Goal: Task Accomplishment & Management: Manage account settings

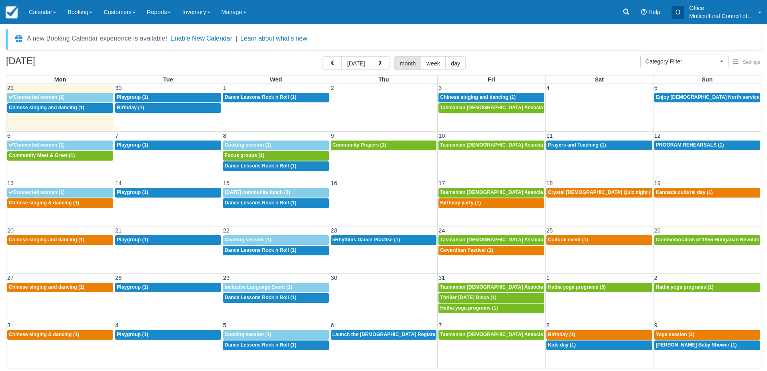
select select
click at [470, 95] on span "Chinese singing and dancing (1)" at bounding box center [477, 97] width 75 height 6
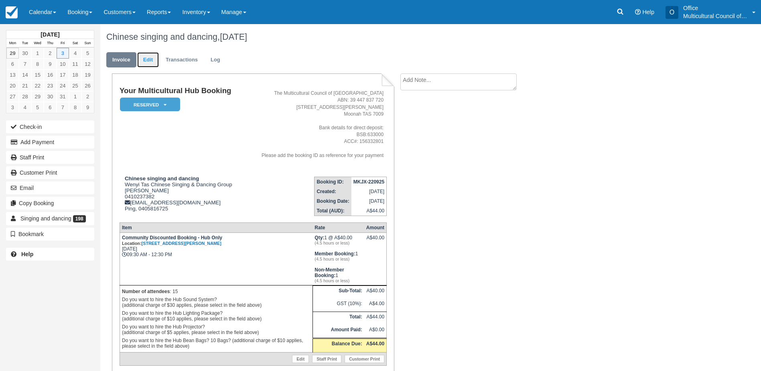
click at [146, 58] on link "Edit" at bounding box center [148, 60] width 22 height 16
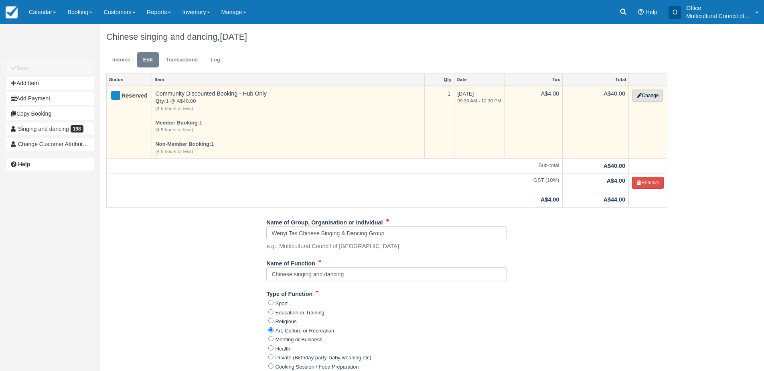
click at [646, 97] on button "Change" at bounding box center [647, 95] width 30 height 12
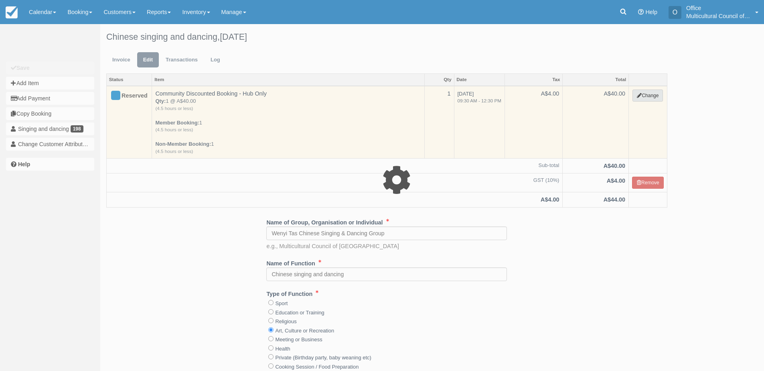
select select "2"
type input "40.00"
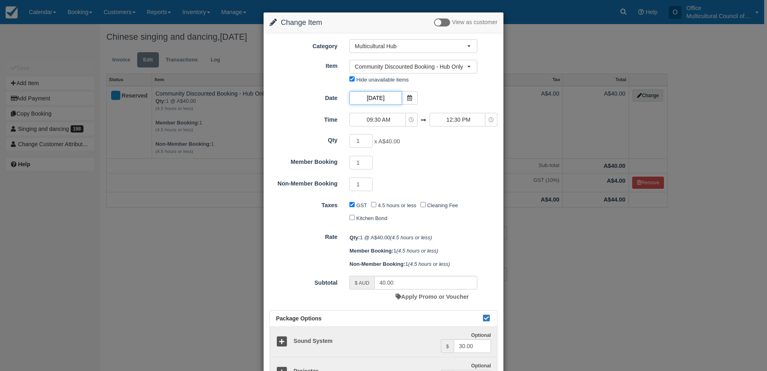
click at [394, 97] on input "Friday 03 October 2025" at bounding box center [375, 98] width 52 height 14
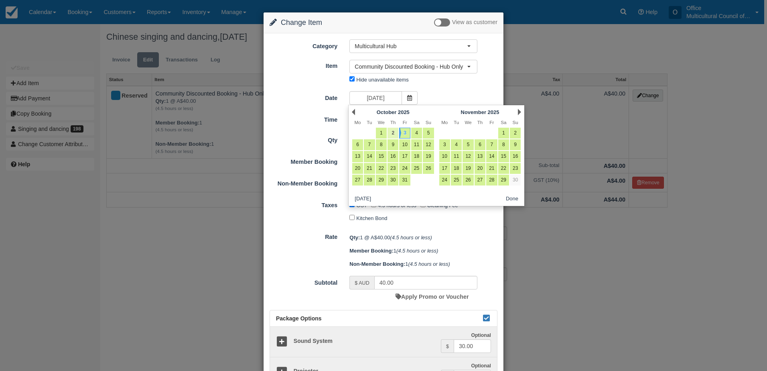
click at [389, 134] on link "2" at bounding box center [392, 133] width 11 height 11
type input "Thursday 02 October 2025"
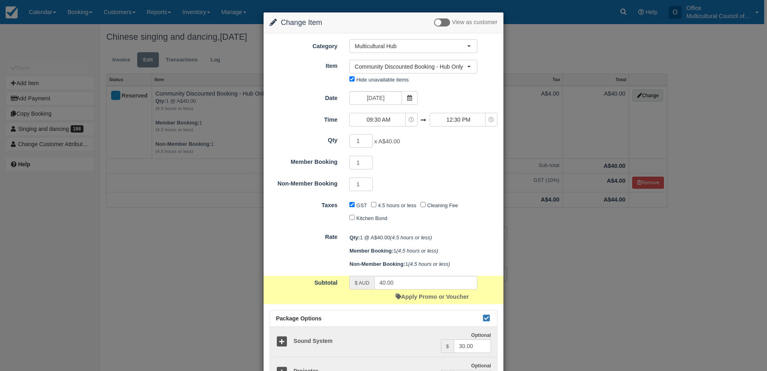
scroll to position [160, 0]
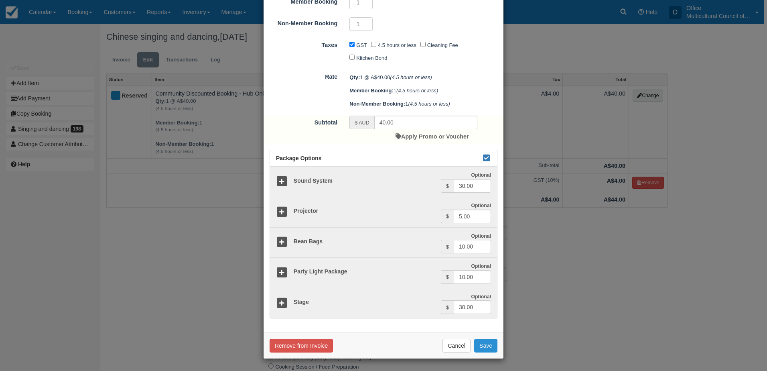
click at [485, 345] on button "Save" at bounding box center [485, 345] width 23 height 14
checkbox input "false"
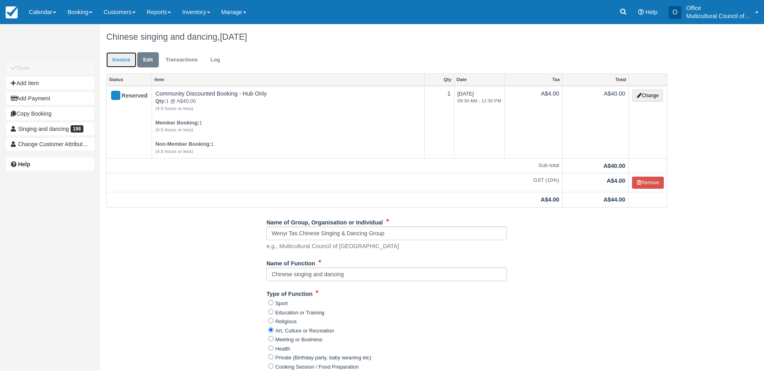
click at [126, 57] on link "Invoice" at bounding box center [121, 60] width 30 height 16
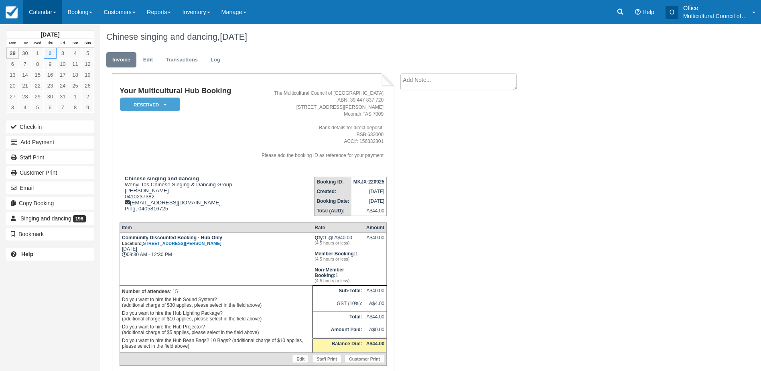
click at [37, 9] on link "Calendar" at bounding box center [42, 12] width 38 height 24
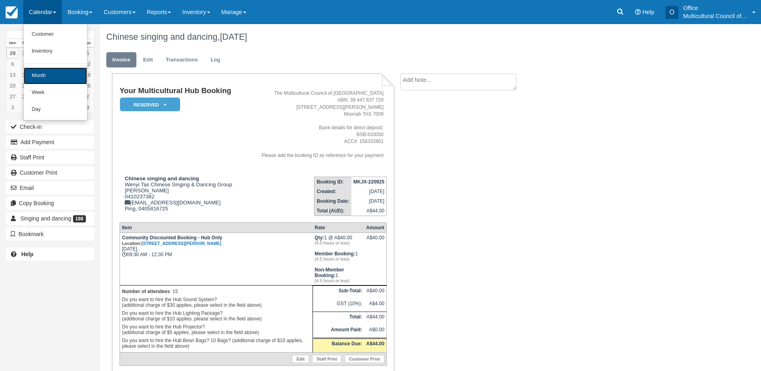
click at [58, 72] on link "Month" at bounding box center [55, 75] width 63 height 17
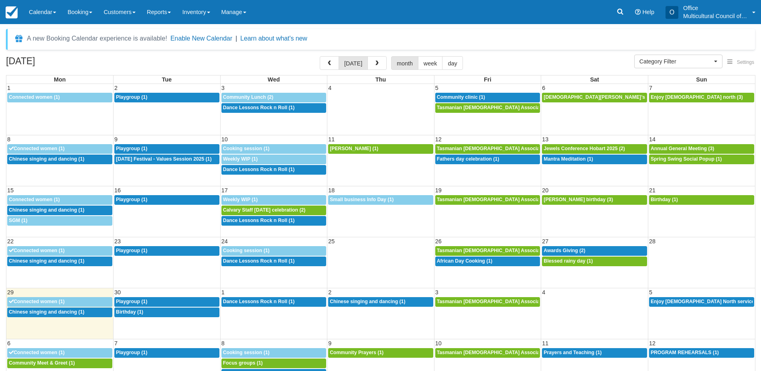
select select
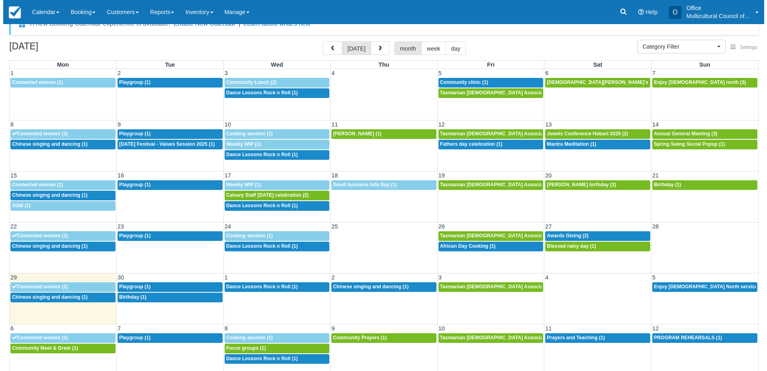
scroll to position [22, 0]
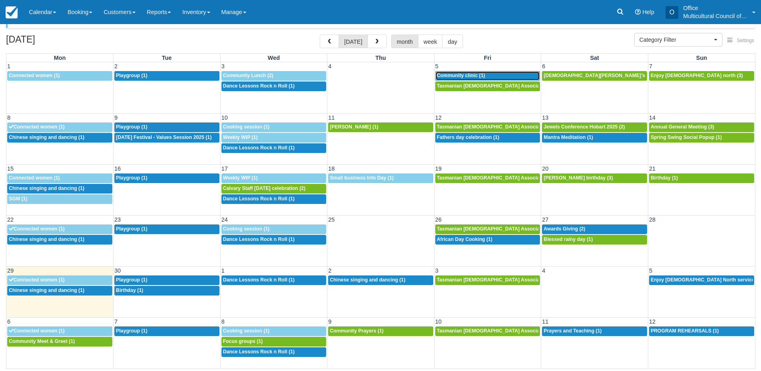
click at [480, 75] on span "Community clinic (1)" at bounding box center [461, 76] width 48 height 6
click at [473, 297] on div "29 30 1 2 3 4 5 9:30a Connected women (1) 9:30a Playgroup (1) 6:30p Dance Lesso…" at bounding box center [380, 291] width 748 height 51
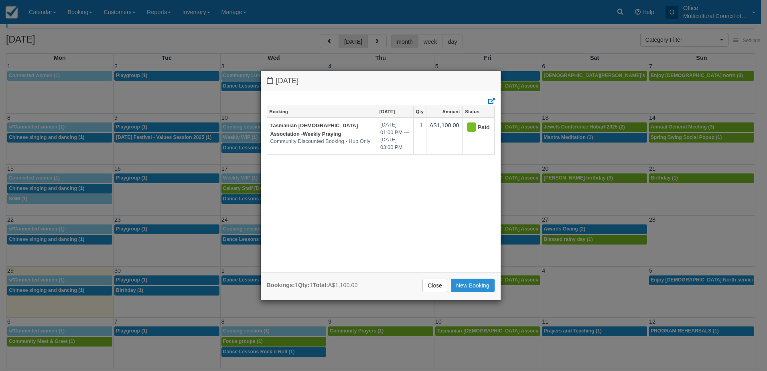
click at [470, 289] on link "New Booking" at bounding box center [473, 285] width 44 height 14
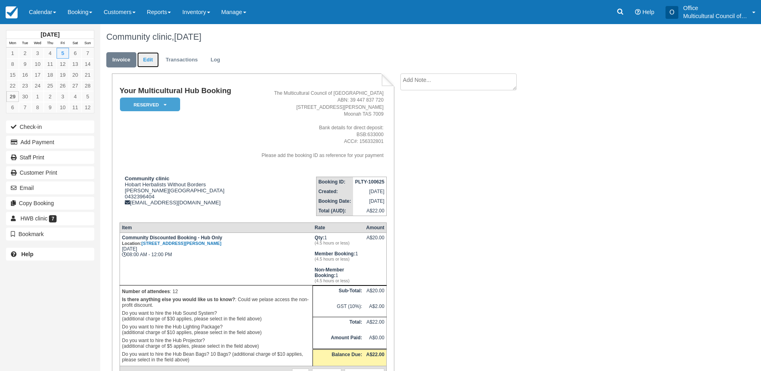
click at [151, 57] on link "Edit" at bounding box center [148, 60] width 22 height 16
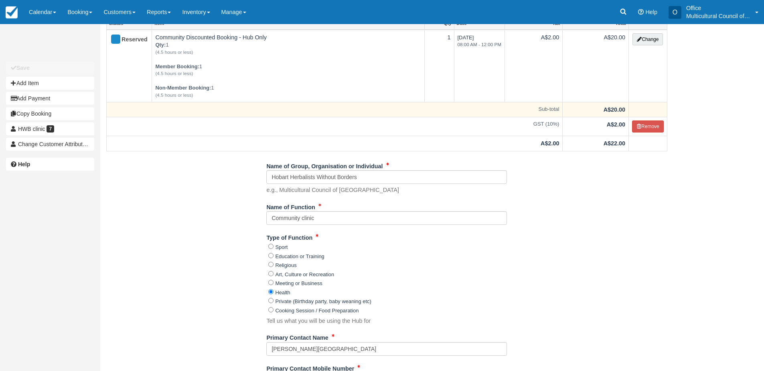
scroll to position [40, 0]
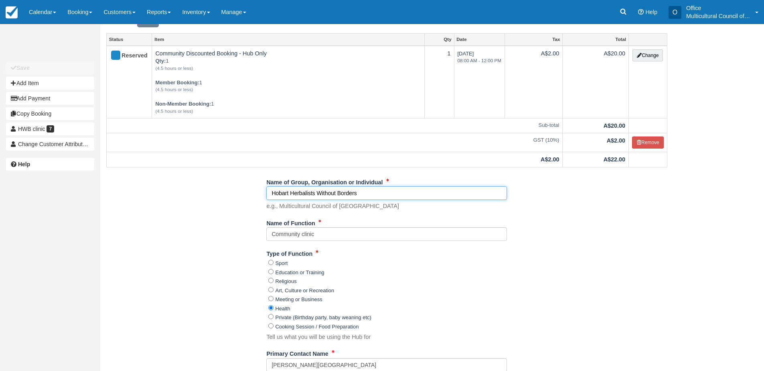
drag, startPoint x: 379, startPoint y: 190, endPoint x: 249, endPoint y: 193, distance: 130.0
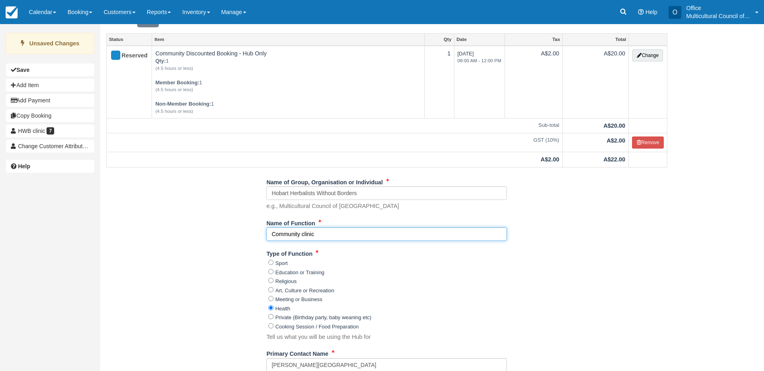
drag, startPoint x: 323, startPoint y: 233, endPoint x: 205, endPoint y: 244, distance: 118.4
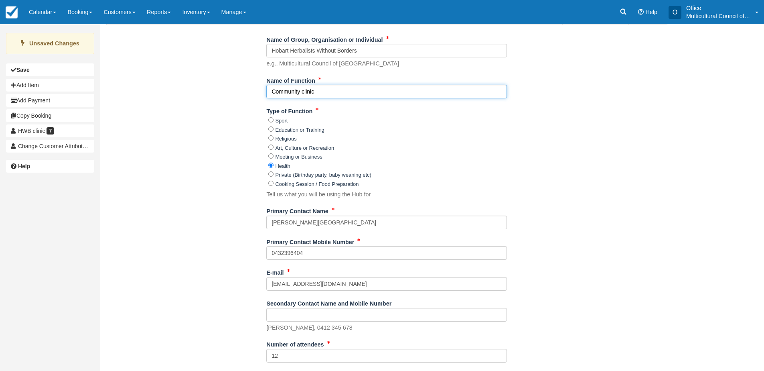
scroll to position [201, 0]
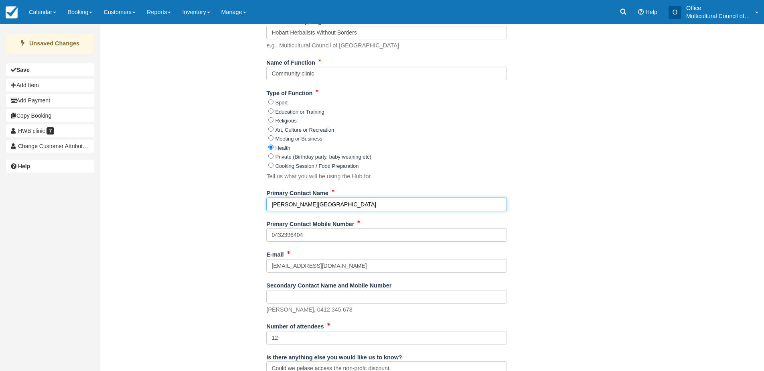
drag, startPoint x: 323, startPoint y: 201, endPoint x: 255, endPoint y: 209, distance: 68.6
click at [255, 209] on div "Name of Group, Organisation or Individual Hobart Herbalists Without Borders e.g…" at bounding box center [386, 283] width 573 height 537
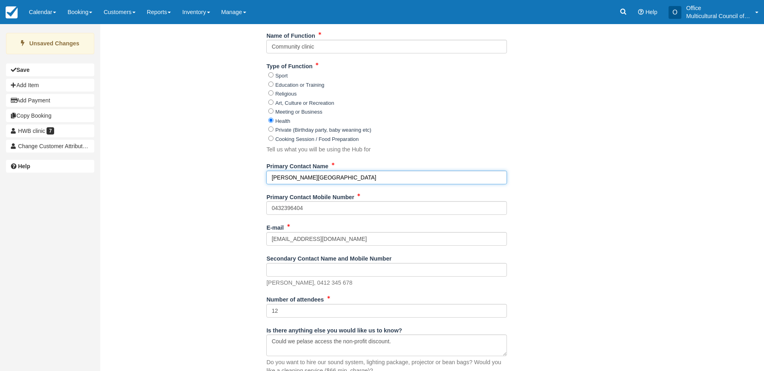
scroll to position [241, 0]
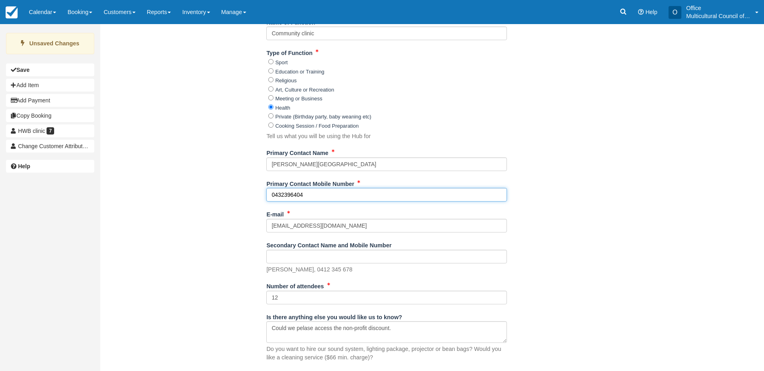
drag, startPoint x: 313, startPoint y: 195, endPoint x: 167, endPoint y: 211, distance: 146.8
click at [167, 211] on div "Name of Group, Organisation or Individual Hobart Herbalists Without Borders e.g…" at bounding box center [386, 243] width 573 height 537
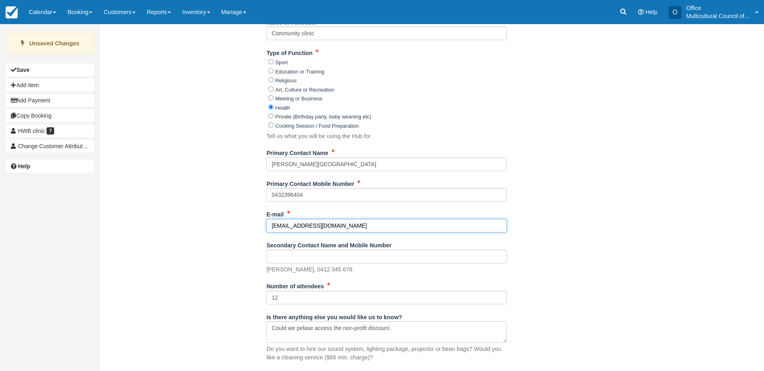
drag, startPoint x: 350, startPoint y: 227, endPoint x: 190, endPoint y: 227, distance: 160.0
click at [190, 227] on div "Name of Group, Organisation or Individual Hobart Herbalists Without Borders e.g…" at bounding box center [386, 243] width 573 height 537
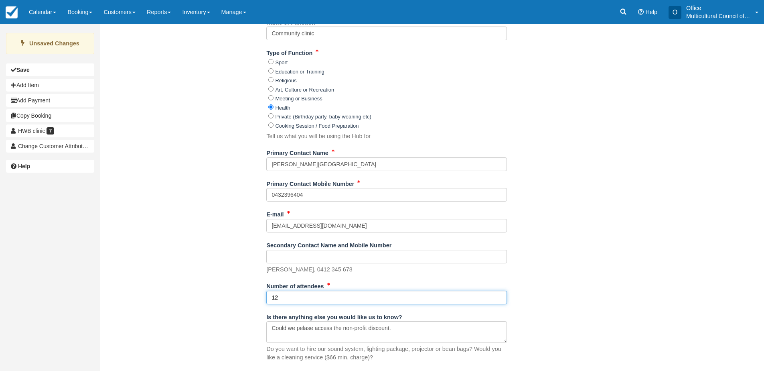
drag, startPoint x: 258, startPoint y: 296, endPoint x: 221, endPoint y: 296, distance: 36.9
click at [223, 296] on div "Name of Group, Organisation or Individual Hobart Herbalists Without Borders e.g…" at bounding box center [386, 243] width 573 height 537
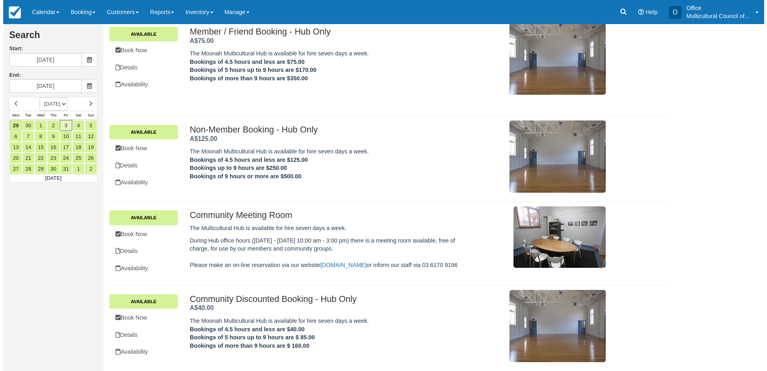
scroll to position [64, 0]
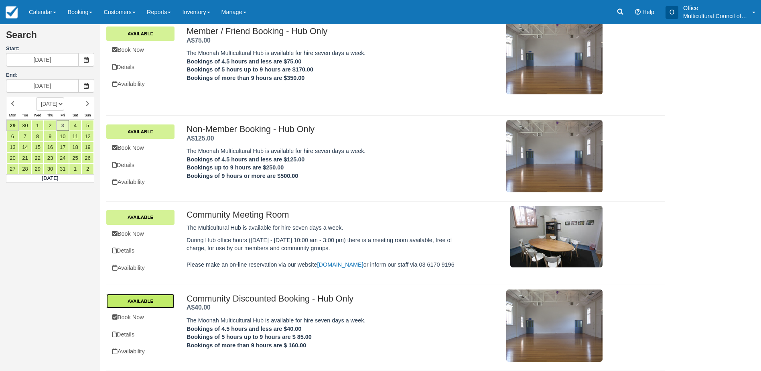
click at [145, 304] on link "Available" at bounding box center [140, 301] width 68 height 14
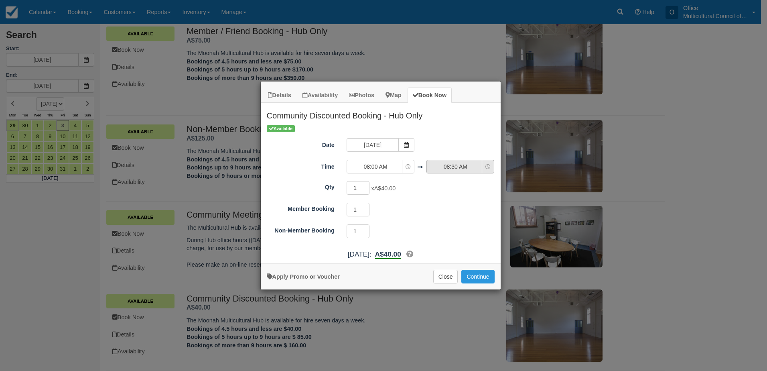
click at [448, 168] on span "08:30 AM" at bounding box center [455, 166] width 57 height 8
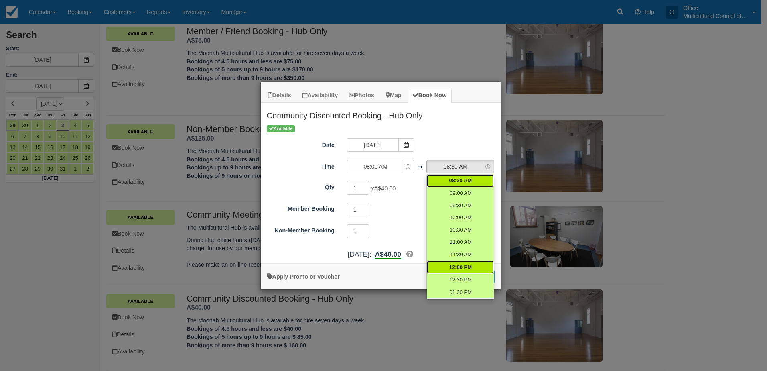
click at [469, 271] on link "12:00 PM" at bounding box center [460, 266] width 67 height 13
select select "12:00"
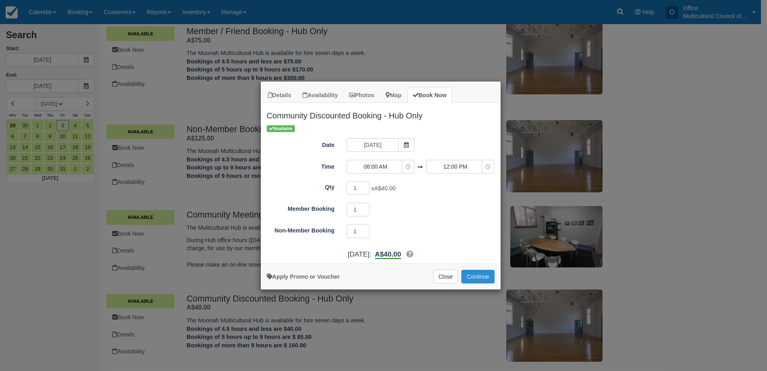
click at [476, 276] on button "Continue" at bounding box center [477, 276] width 33 height 14
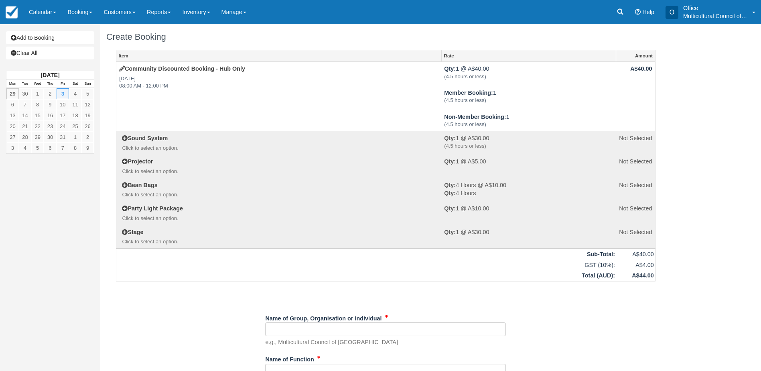
scroll to position [120, 0]
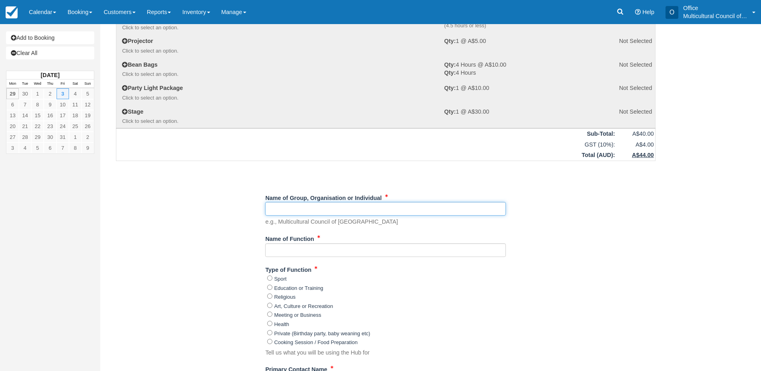
click at [307, 205] on input "Name of Group, Organisation or Individual" at bounding box center [385, 209] width 241 height 14
paste input "Hobart Herbalists Without Borders"
type input "Hobart Herbalists Without Borders"
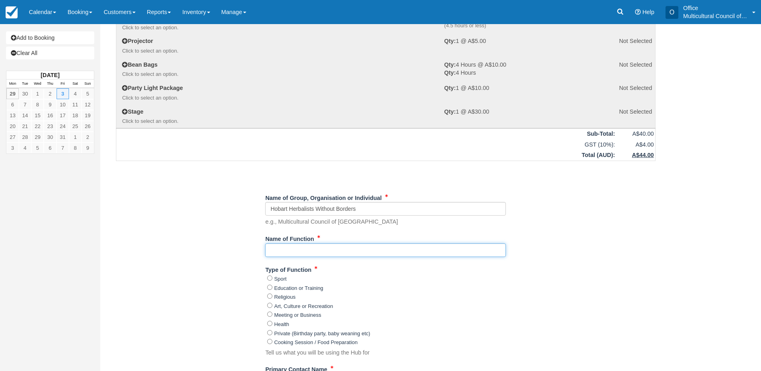
click at [290, 250] on input "Name of Function" at bounding box center [385, 250] width 241 height 14
paste input "Community clinic"
type input "Community clinic"
click at [278, 323] on label "Health" at bounding box center [281, 324] width 15 height 6
click at [272, 323] on input "Health" at bounding box center [269, 322] width 5 height 5
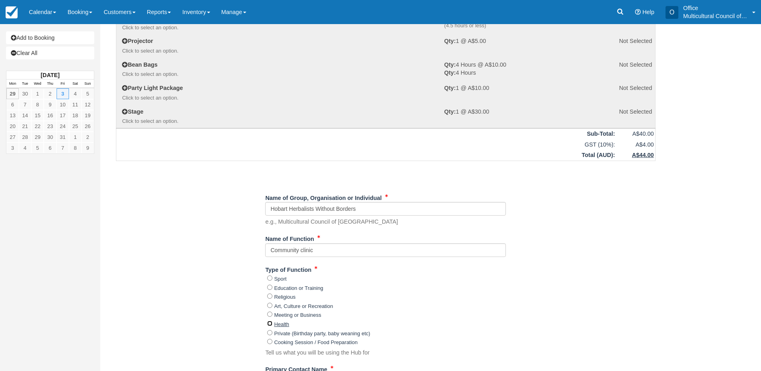
radio input "true"
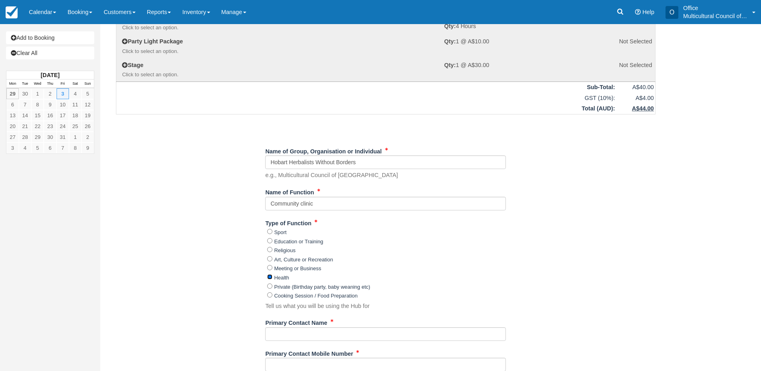
scroll to position [241, 0]
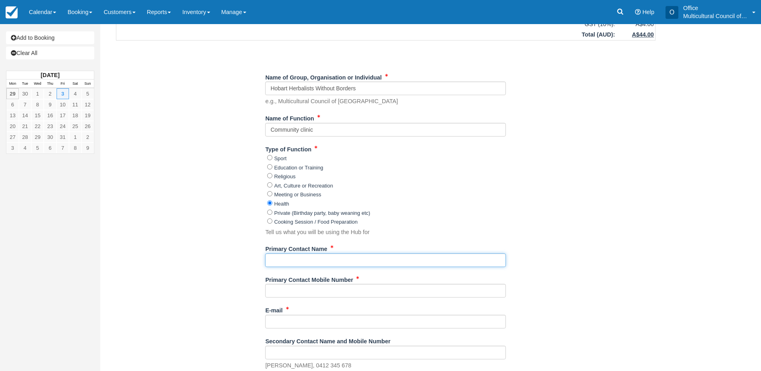
click at [288, 263] on input "Primary Contact Name" at bounding box center [385, 260] width 241 height 14
paste input "Monica Francia"
type input "Monica Francia"
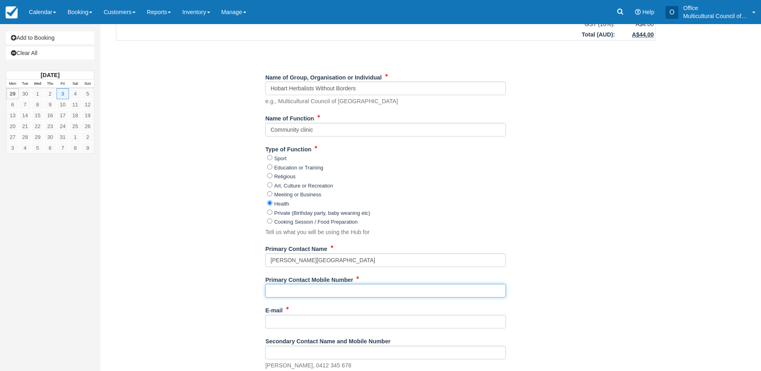
click at [290, 294] on input "Primary Contact Mobile Number" at bounding box center [385, 291] width 241 height 14
paste input "0432396404"
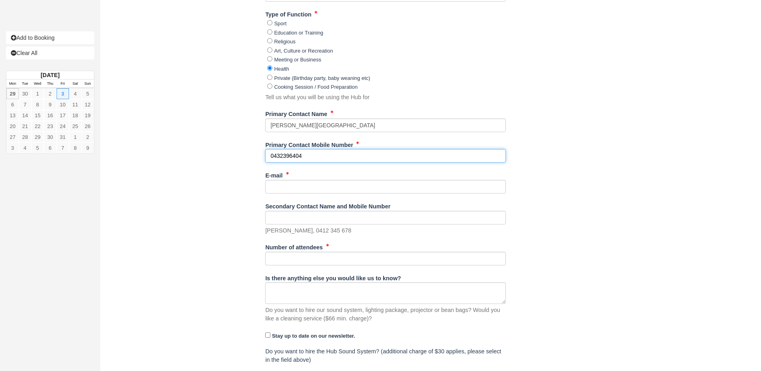
scroll to position [401, 0]
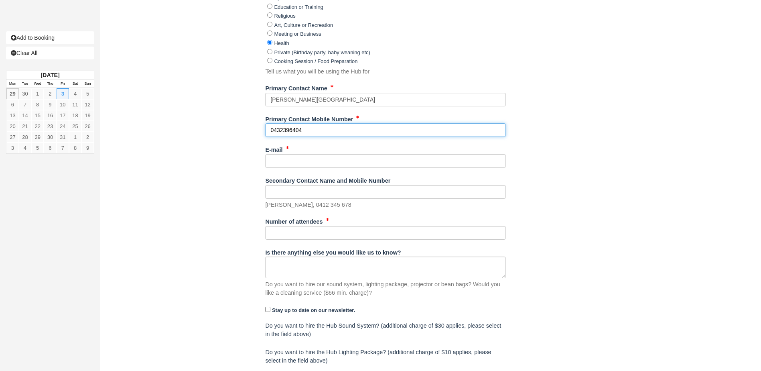
type input "0432396404"
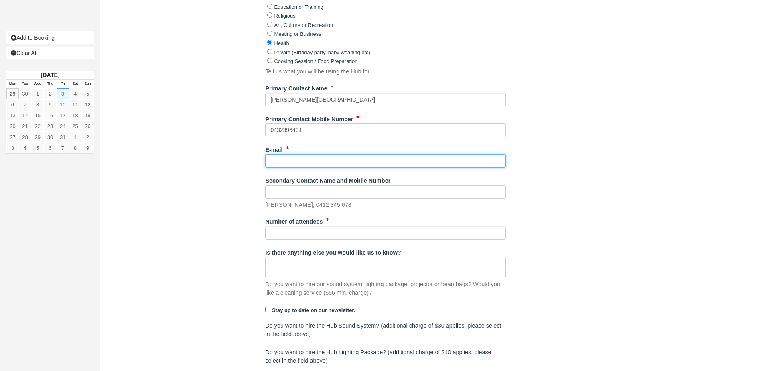
click at [298, 159] on input "E-mail" at bounding box center [385, 161] width 241 height 14
paste input "hobart.hwb@gmail.com"
type input "hobart.hwb@gmail.com"
click at [191, 156] on div "Item Rate Amount Community Discounted Booking - Hub Only Fri Oct 3, 2025 08:00 …" at bounding box center [385, 38] width 559 height 779
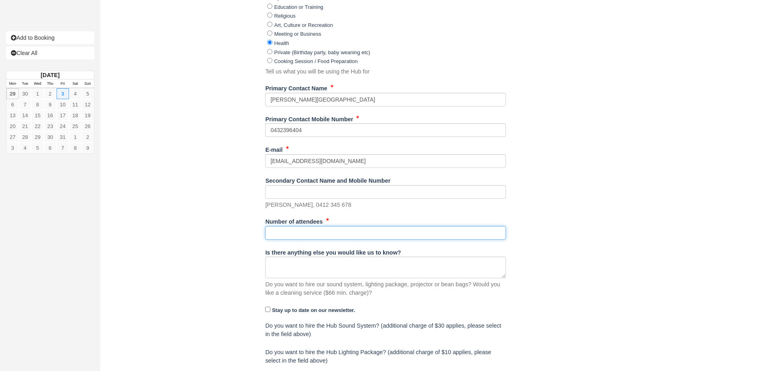
click at [282, 231] on input "Number of attendees" at bounding box center [385, 233] width 241 height 14
paste input "12"
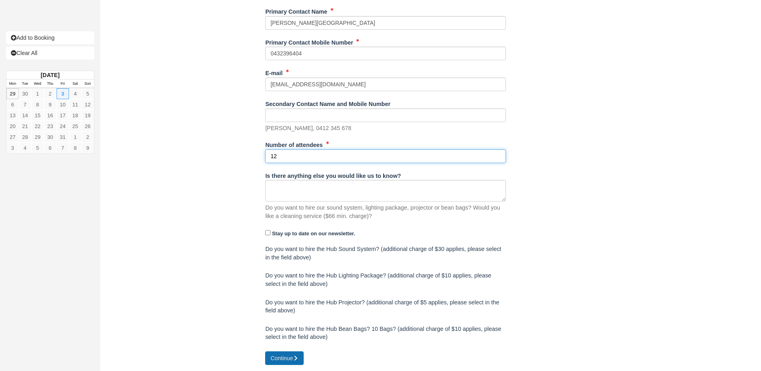
type input "12"
click at [276, 356] on button "Continue" at bounding box center [284, 358] width 38 height 14
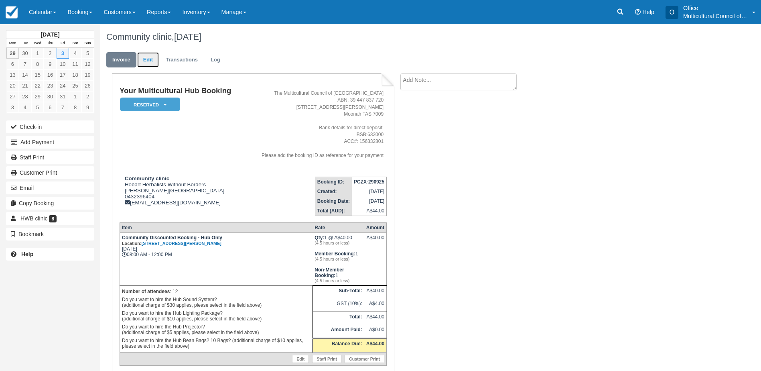
click at [144, 59] on link "Edit" at bounding box center [148, 60] width 22 height 16
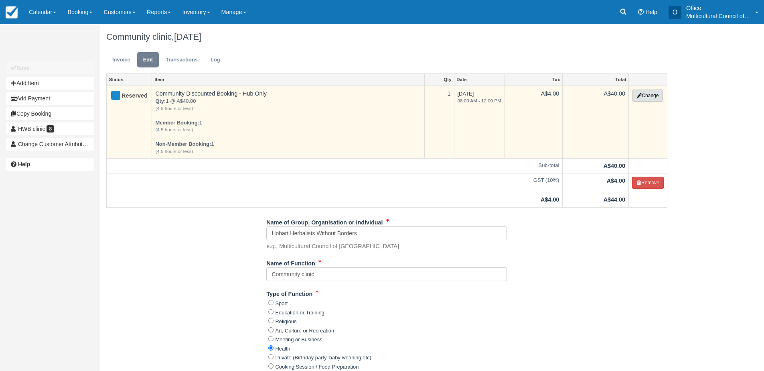
click at [641, 100] on button "Change" at bounding box center [647, 95] width 30 height 12
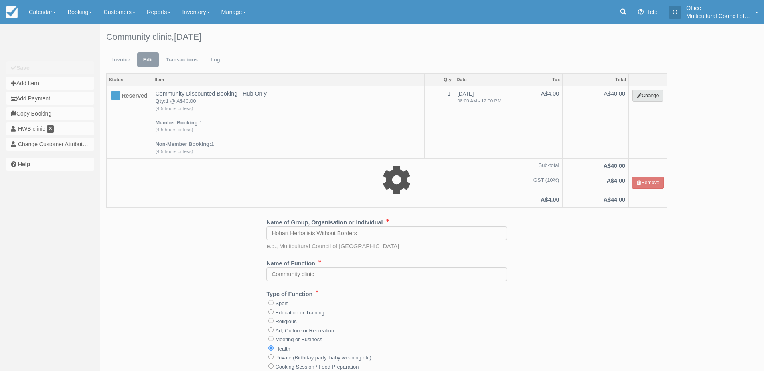
select select "2"
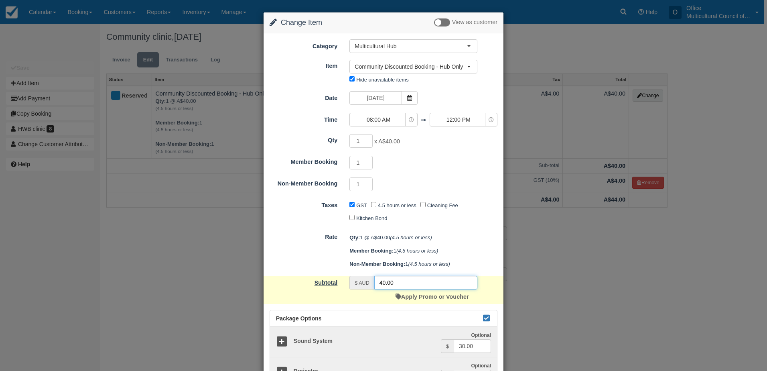
drag, startPoint x: 403, startPoint y: 282, endPoint x: 292, endPoint y: 284, distance: 111.1
click at [292, 284] on div "Subtotal $ AUD 40.00 Apply Promo or Voucher" at bounding box center [383, 290] width 240 height 28
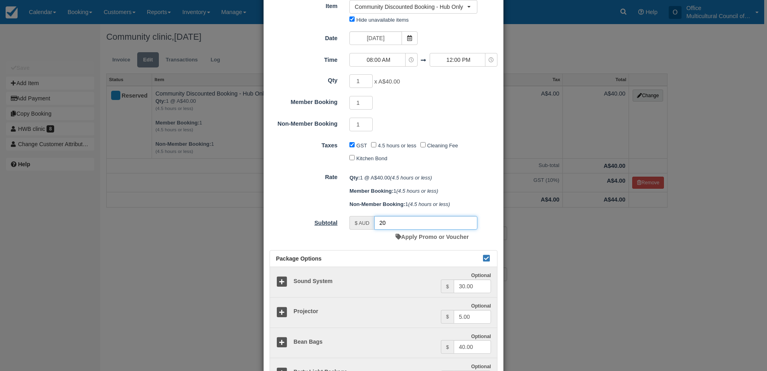
scroll to position [160, 0]
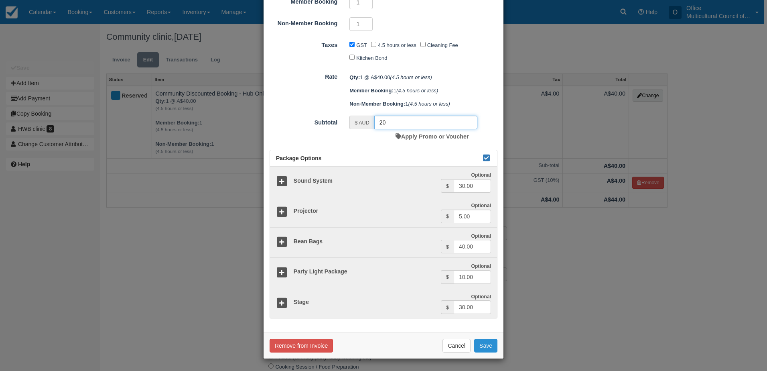
type input "20"
click at [488, 348] on button "Save" at bounding box center [485, 345] width 23 height 14
checkbox input "false"
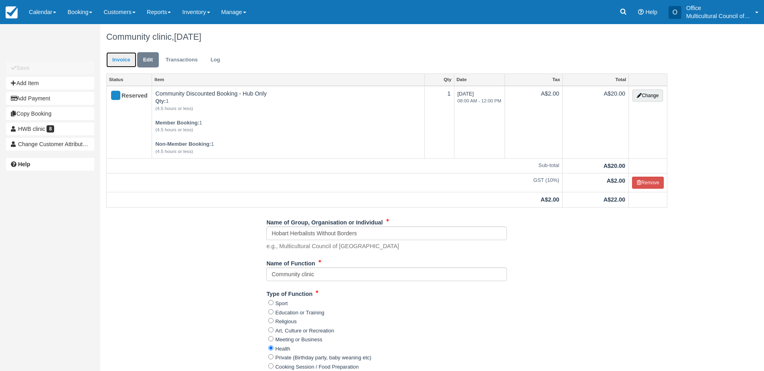
click at [127, 63] on link "Invoice" at bounding box center [121, 60] width 30 height 16
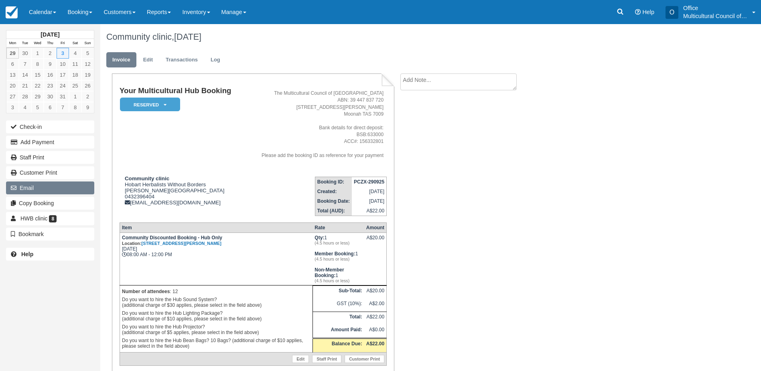
click at [65, 184] on button "Email" at bounding box center [50, 187] width 88 height 13
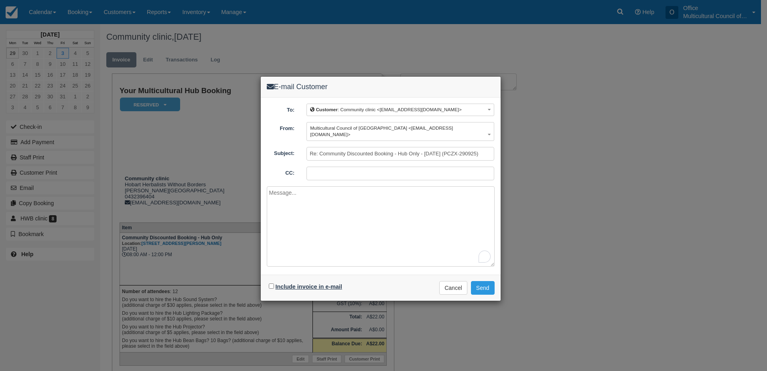
click at [290, 283] on label "Include invoice in e-mail" at bounding box center [309, 286] width 67 height 6
click at [274, 283] on input "Include invoice in e-mail" at bounding box center [271, 285] width 5 height 5
checkbox input "true"
drag, startPoint x: 480, startPoint y: 281, endPoint x: 502, endPoint y: 286, distance: 21.7
click at [480, 281] on button "Send" at bounding box center [483, 288] width 24 height 14
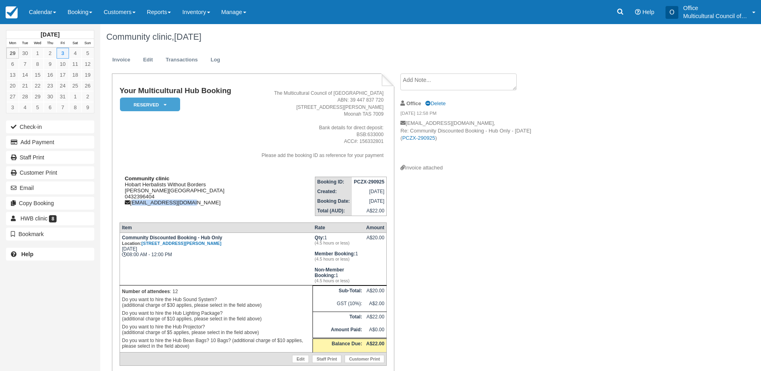
drag, startPoint x: 197, startPoint y: 205, endPoint x: 132, endPoint y: 202, distance: 64.6
click at [132, 202] on div "Community clinic [GEOGRAPHIC_DATA] Herbalists Without Borders [PERSON_NAME][GEO…" at bounding box center [182, 190] width 124 height 30
copy div "[EMAIL_ADDRESS][DOMAIN_NAME]"
click at [498, 236] on div "Your Multicultural Hub Booking Reserved   Pending Bond and deposit Paid Cancell…" at bounding box center [320, 237] width 441 height 328
